Goal: Communication & Community: Connect with others

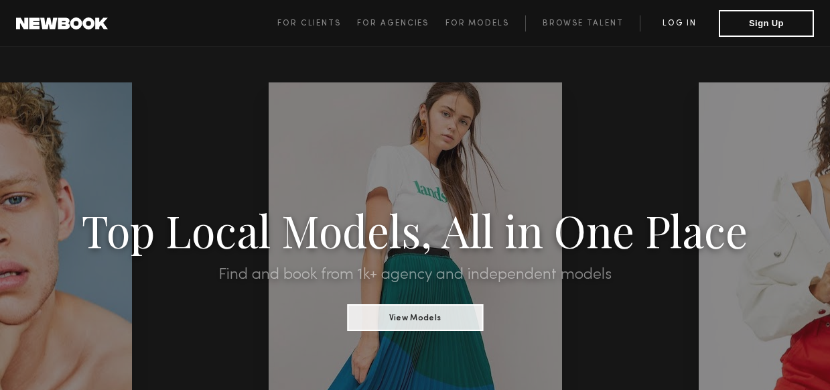
click at [692, 25] on link "Log in" at bounding box center [678, 23] width 79 height 16
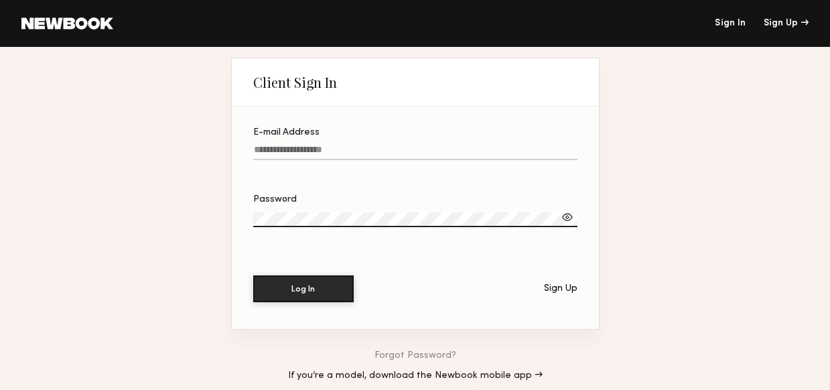
click at [289, 157] on input "E-mail Address" at bounding box center [415, 152] width 324 height 15
type input "**********"
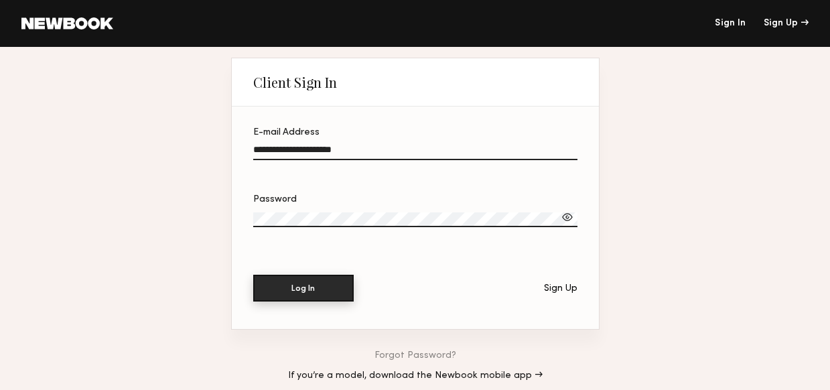
click at [317, 297] on button "Log In" at bounding box center [303, 288] width 100 height 27
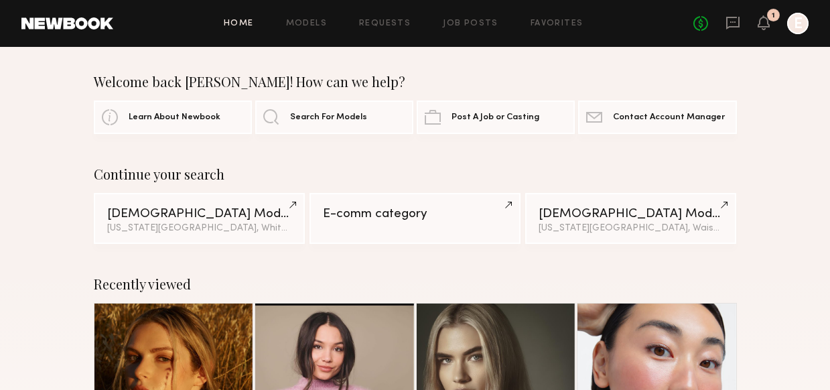
click at [722, 23] on div "No fees up to $5,000 1 E" at bounding box center [750, 23] width 115 height 21
click at [730, 21] on icon at bounding box center [732, 22] width 15 height 15
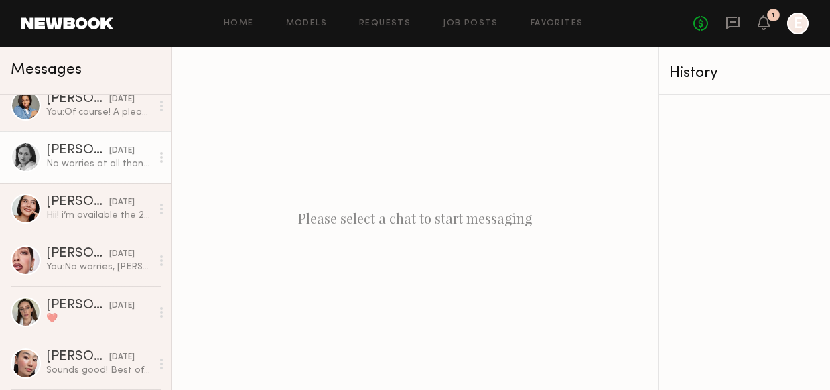
scroll to position [123, 0]
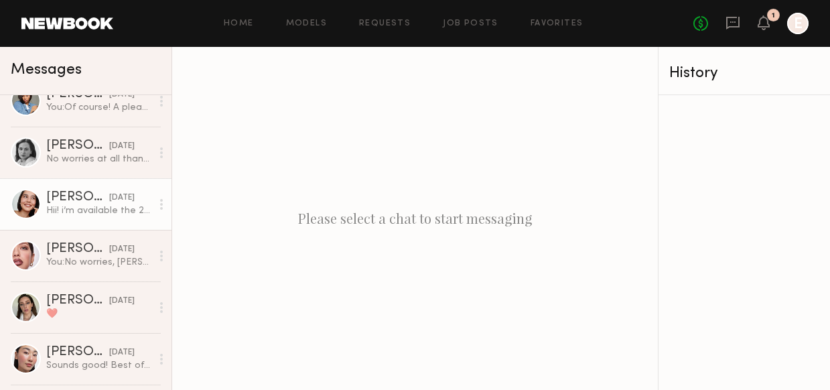
click at [78, 190] on link "[PERSON_NAME] [DATE] Hii! i’m available the 21st :)" at bounding box center [85, 204] width 171 height 52
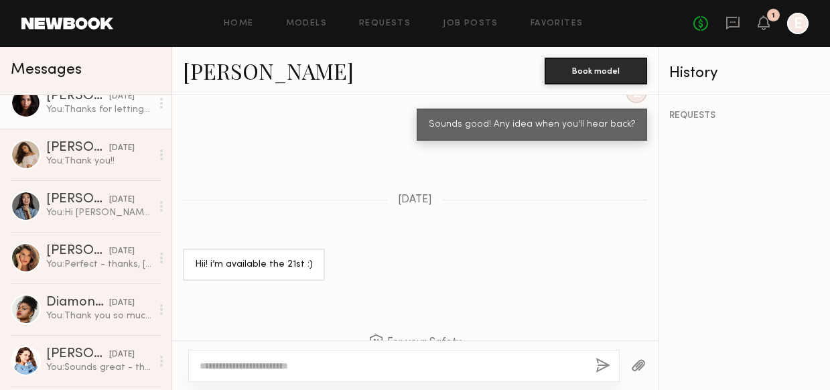
scroll to position [458, 0]
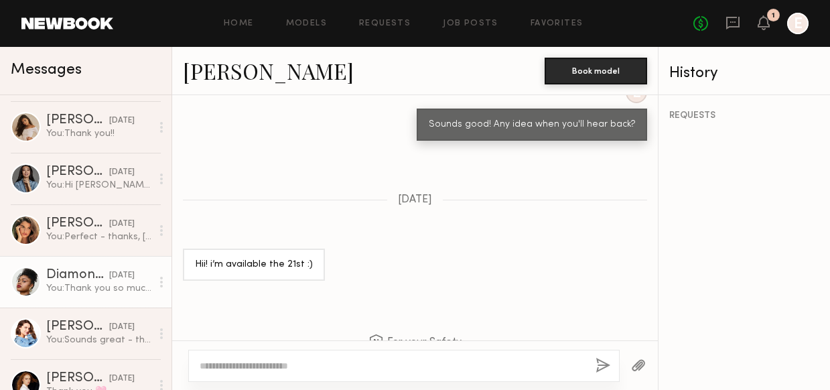
click at [109, 280] on div "[DATE]" at bounding box center [121, 275] width 25 height 13
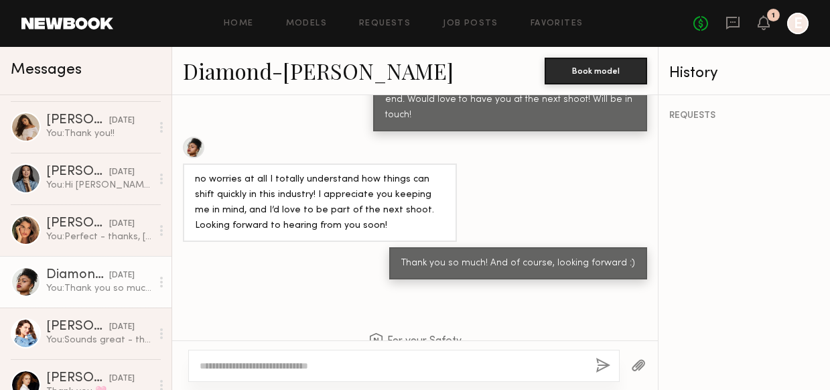
scroll to position [633, 0]
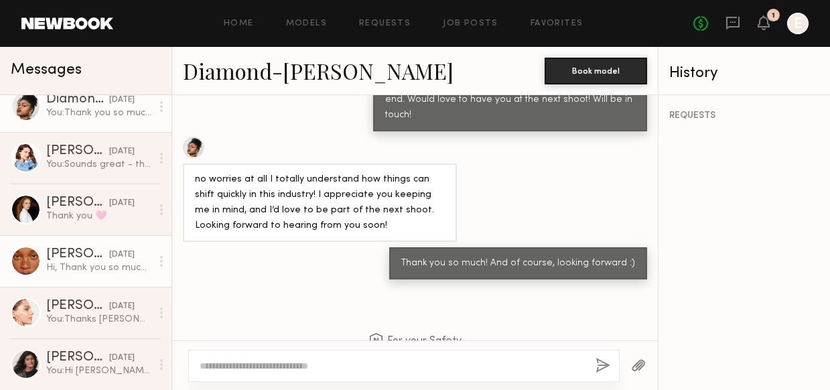
click at [90, 254] on div "[PERSON_NAME]" at bounding box center [77, 254] width 63 height 13
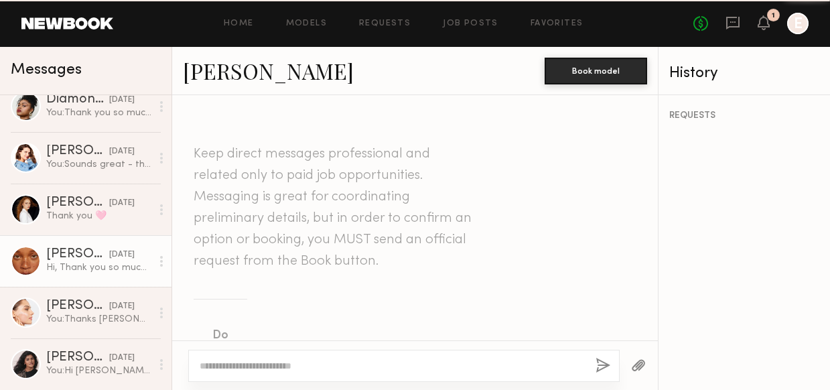
scroll to position [755, 0]
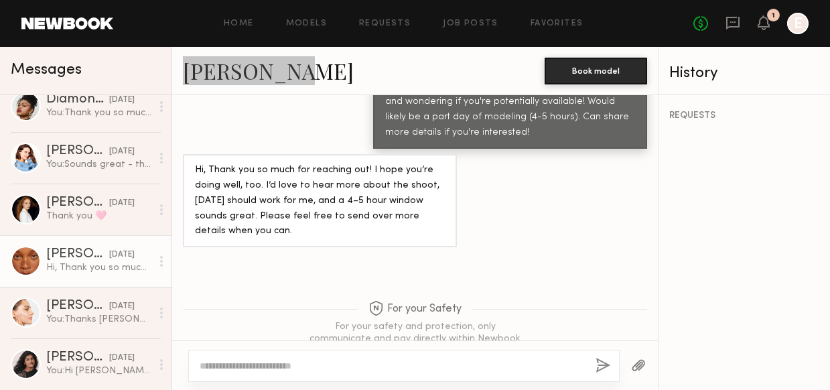
drag, startPoint x: 236, startPoint y: 73, endPoint x: 302, endPoint y: 41, distance: 73.1
click at [0, 0] on nb-messenger-layout "Home Models Requests Job Posts Favorites Sign Out No fees up to $5,000 1 E Mess…" at bounding box center [415, 195] width 830 height 390
